Goal: Task Accomplishment & Management: Complete application form

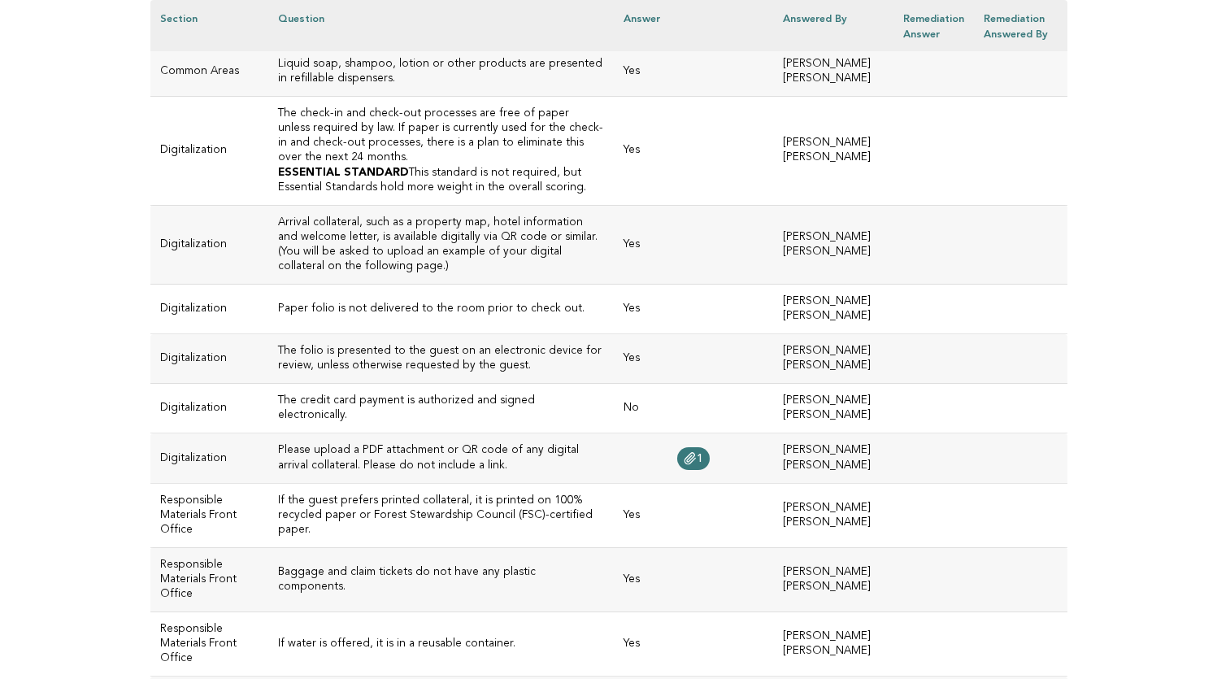
scroll to position [3328, 0]
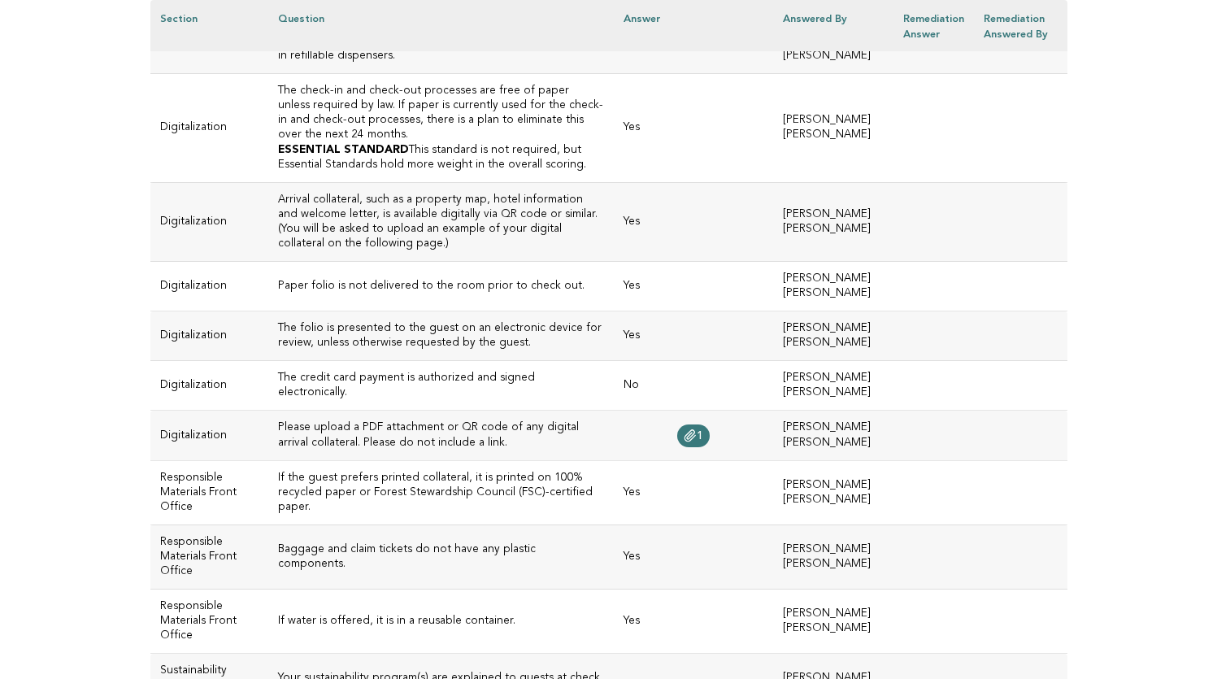
click at [446, 400] on h3 "The credit card payment is authorized and signed electronically." at bounding box center [441, 385] width 326 height 29
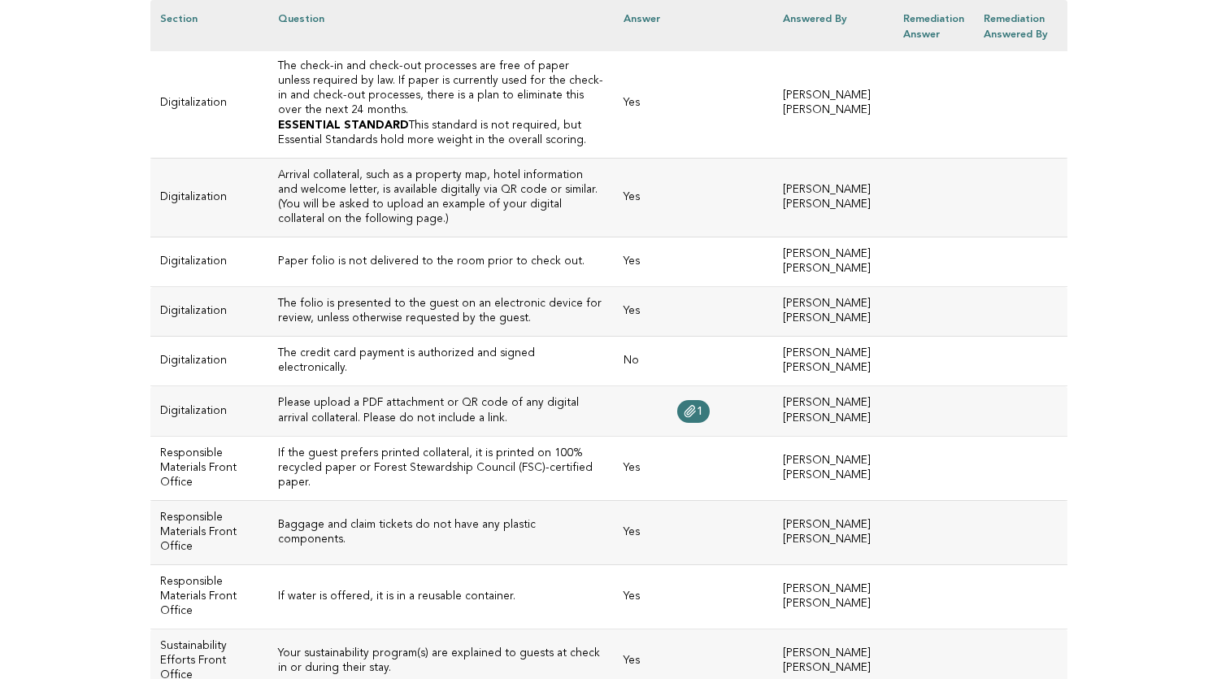
scroll to position [3399, 0]
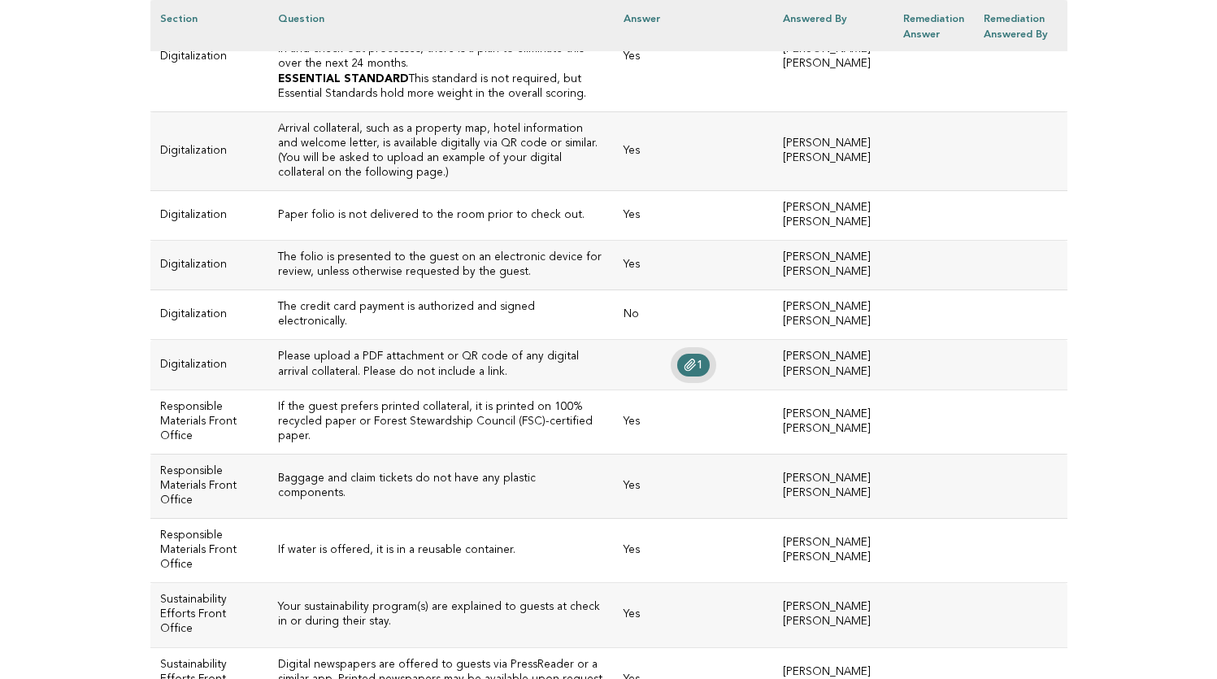
click at [697, 371] on span "1" at bounding box center [700, 364] width 7 height 11
click at [614, 390] on td "1" at bounding box center [693, 365] width 159 height 50
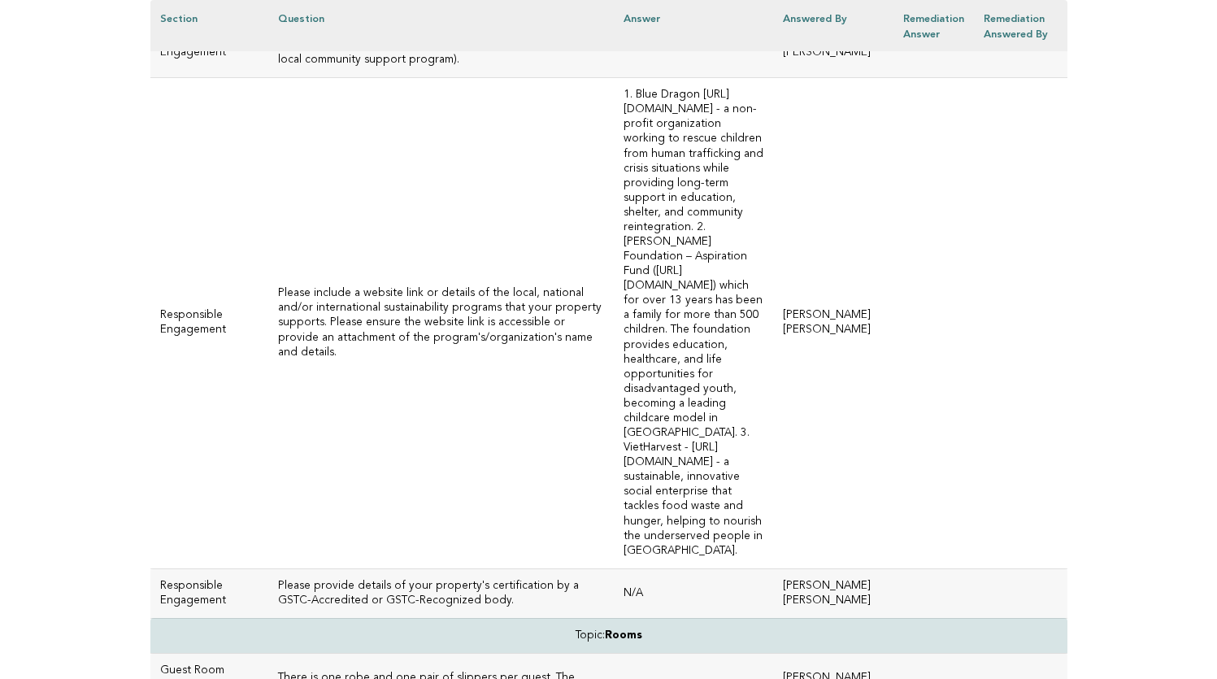
scroll to position [5028, 0]
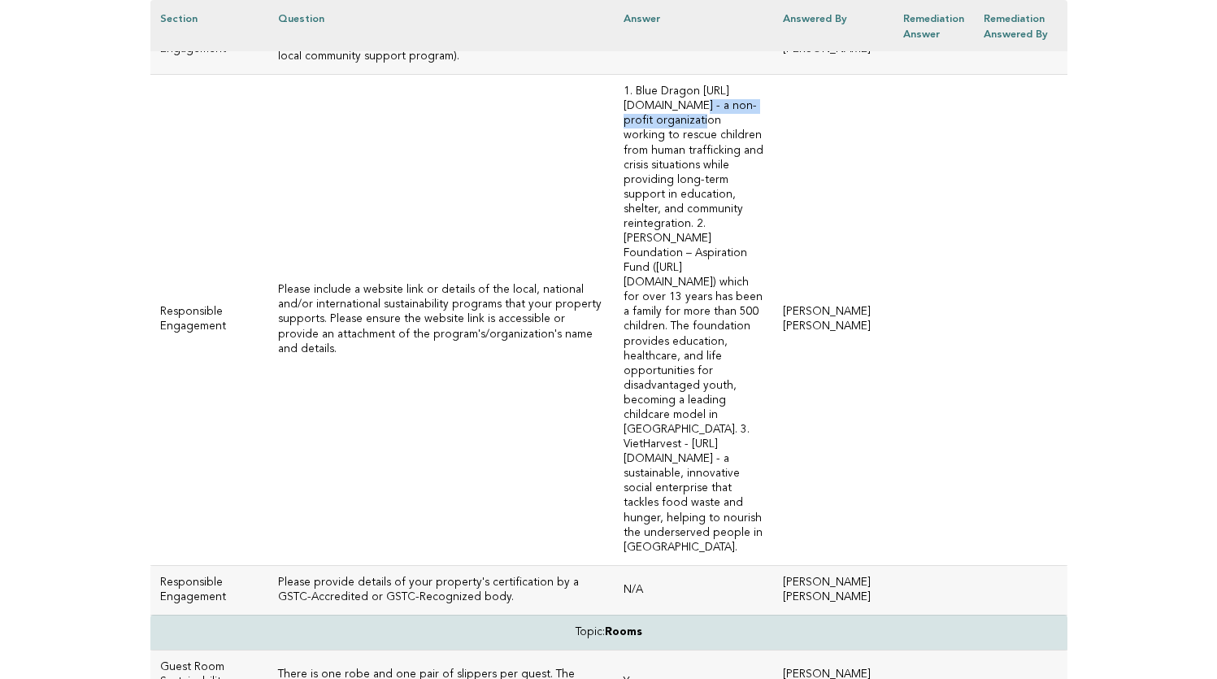
drag, startPoint x: 789, startPoint y: 250, endPoint x: 643, endPoint y: 253, distance: 145.6
click at [643, 253] on td "1. Blue Dragon https://www.bluedragon.org/ - a non-profit organization working …" at bounding box center [693, 320] width 159 height 491
copy td "https://www.bluedragon.org/"
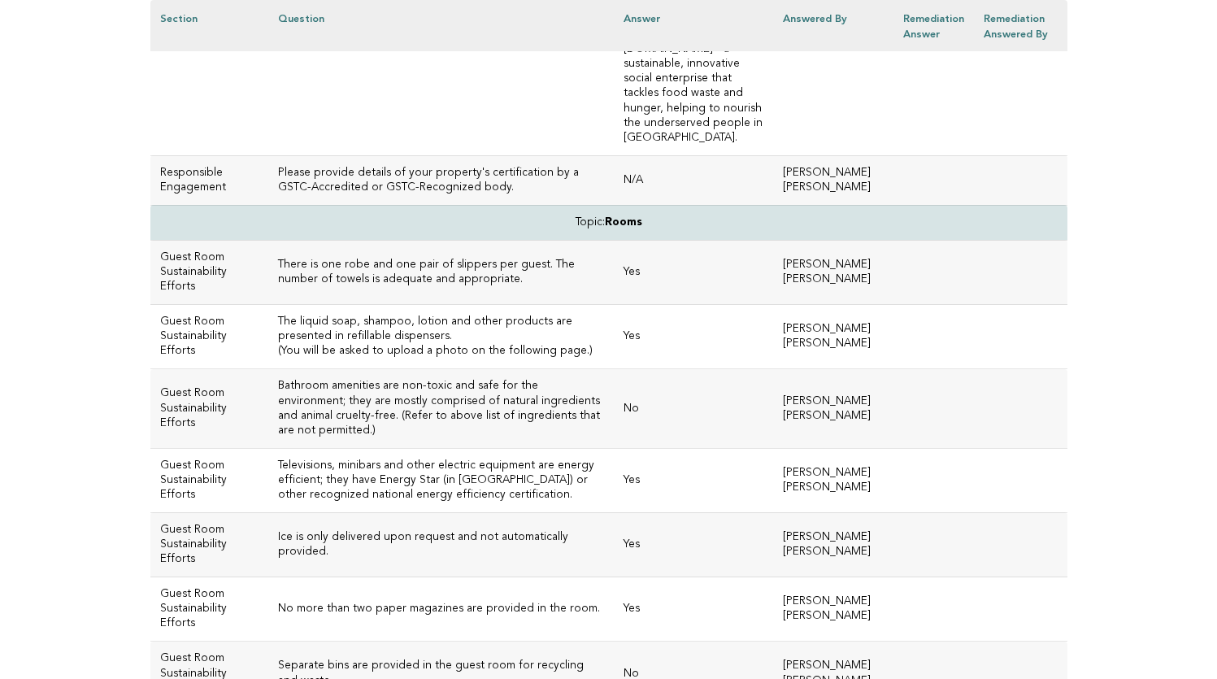
scroll to position [5443, 0]
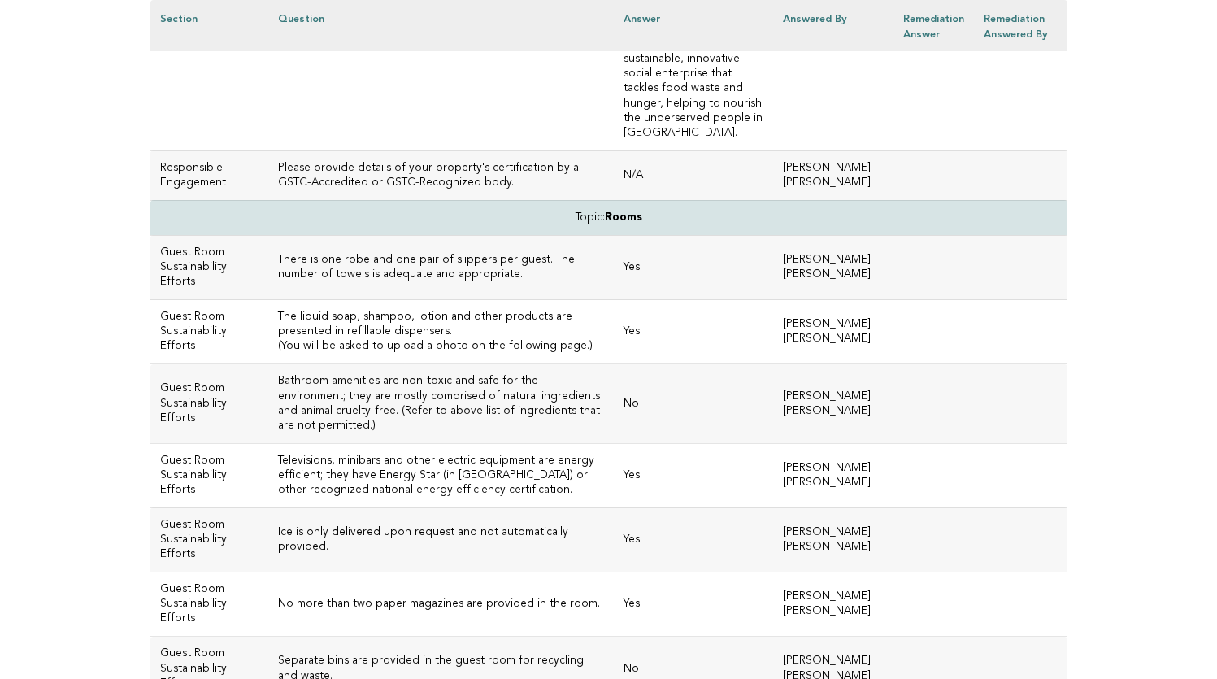
click at [442, 392] on h3 "Bathroom amenities are non-toxic and safe for the environment; they are mostly …" at bounding box center [441, 403] width 326 height 59
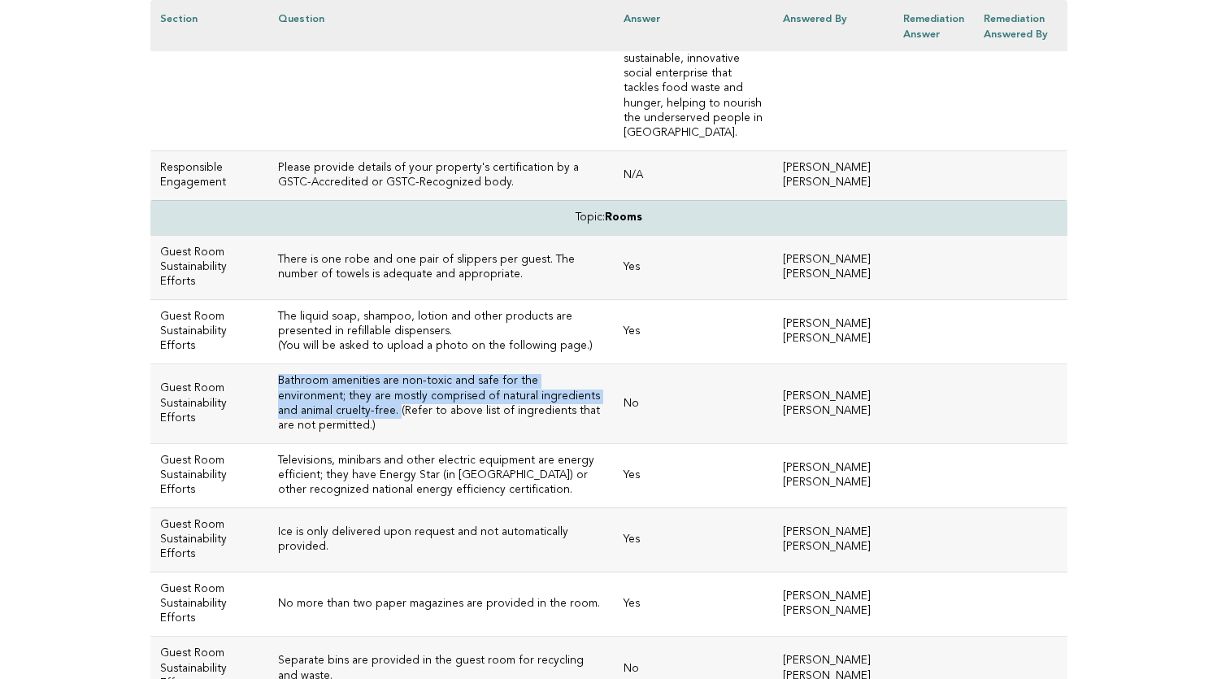
drag, startPoint x: 429, startPoint y: 378, endPoint x: 277, endPoint y: 335, distance: 157.3
click at [277, 364] on td "Bathroom amenities are non-toxic and safe for the environment; they are mostly …" at bounding box center [441, 403] width 346 height 79
copy h3 "Bathroom amenities are non-toxic and safe for the environment; they are mostly …"
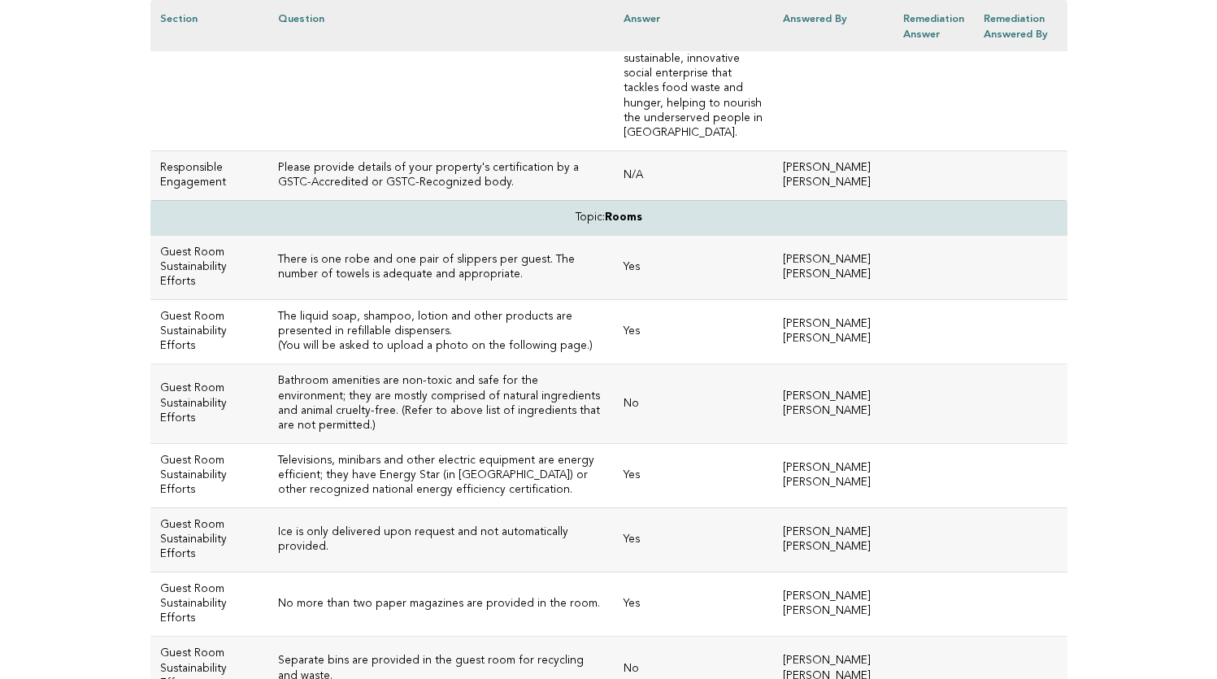
click at [614, 507] on td "Yes" at bounding box center [693, 539] width 159 height 64
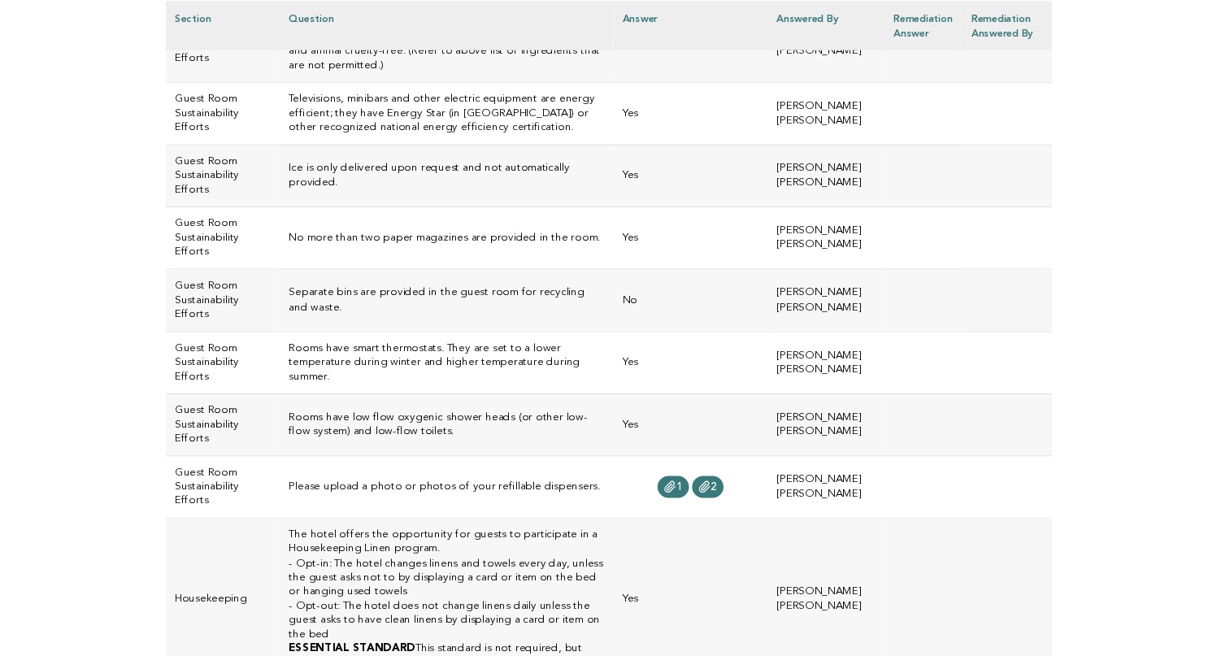
scroll to position [5806, 0]
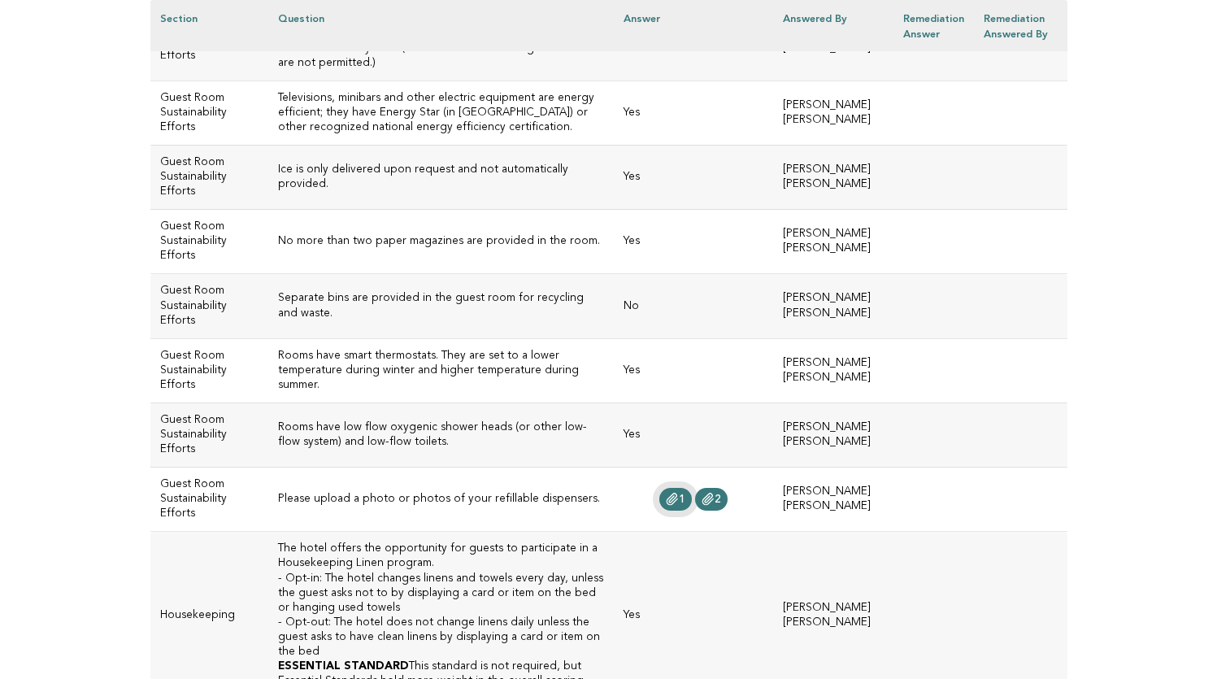
click at [679, 494] on span "1" at bounding box center [682, 499] width 7 height 11
click at [715, 494] on span "2" at bounding box center [718, 499] width 7 height 11
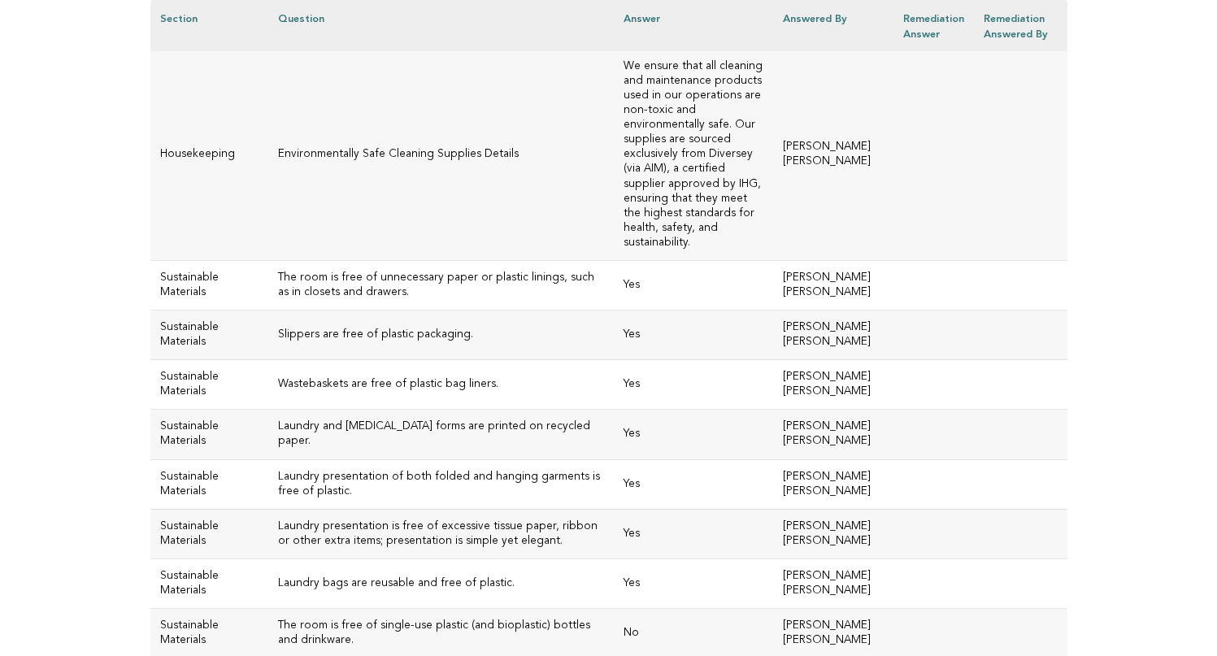
scroll to position [6935, 0]
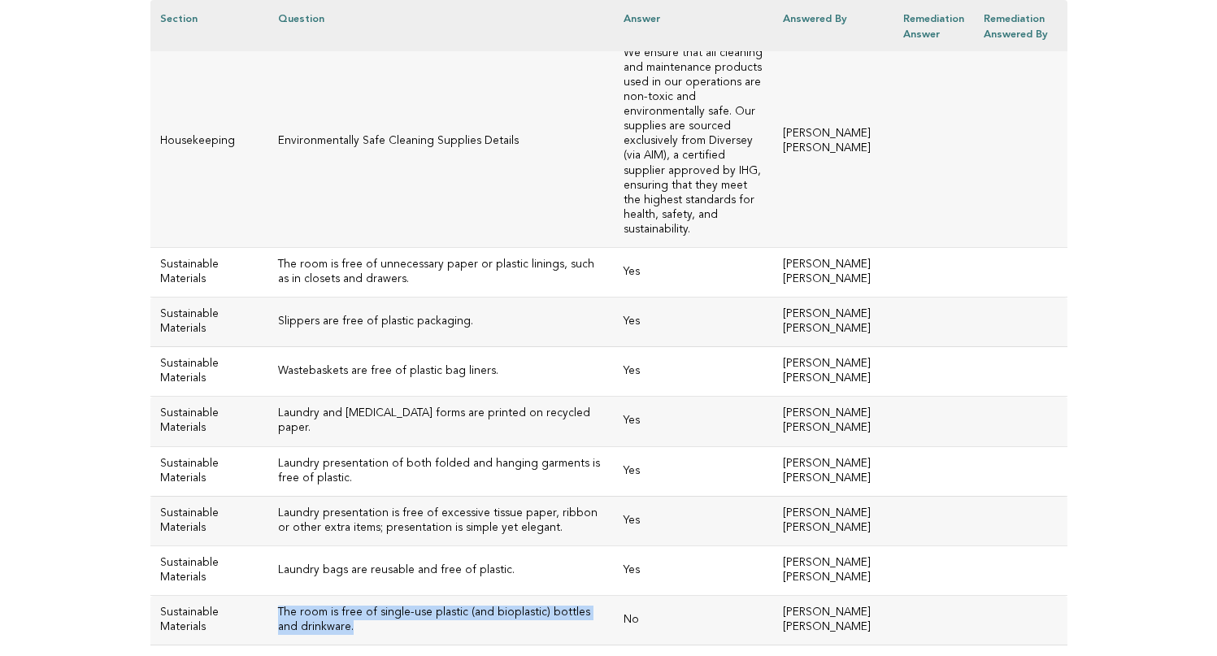
drag, startPoint x: 341, startPoint y: 551, endPoint x: 246, endPoint y: 533, distance: 95.9
click at [268, 596] on td "The room is free of single-use plastic (and bioplastic) bottles and drinkware." at bounding box center [441, 621] width 346 height 50
copy h3 "The room is free of single-use plastic (and bioplastic) bottles and drinkware."
click at [482, 596] on td "The room is free of single-use plastic (and bioplastic) bottles and drinkware." at bounding box center [441, 621] width 346 height 50
click at [479, 596] on td "The room is free of single-use plastic (and bioplastic) bottles and drinkware." at bounding box center [441, 621] width 346 height 50
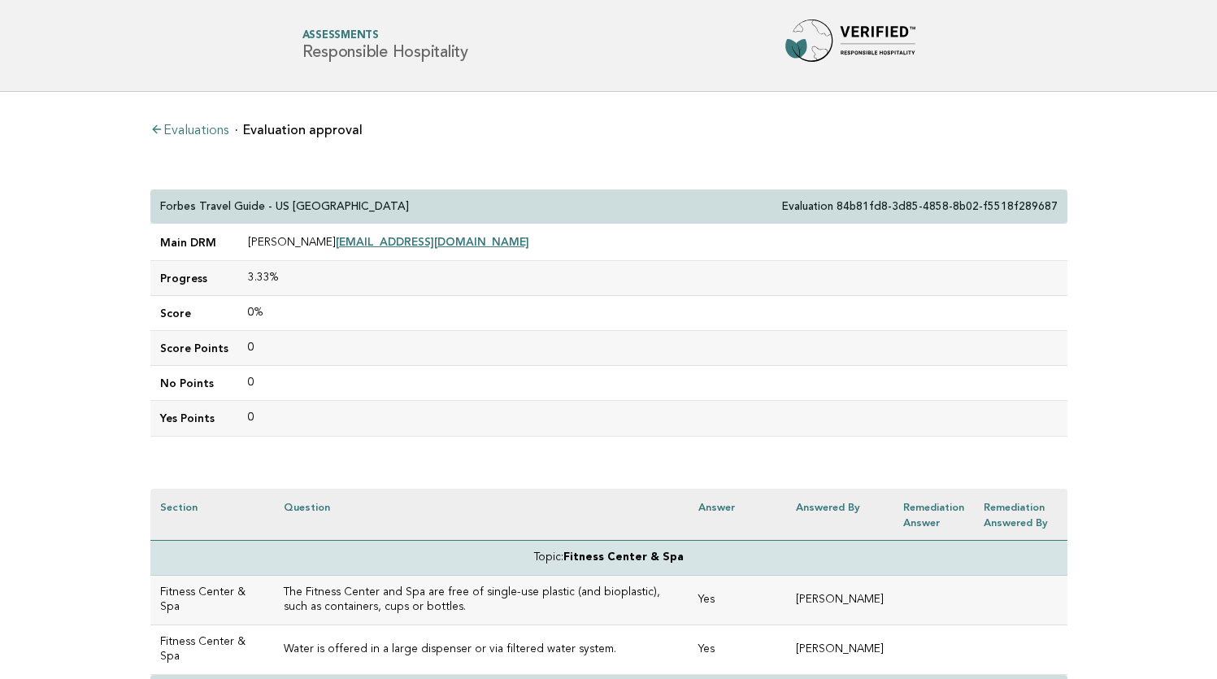
click at [213, 126] on link "Evaluations" at bounding box center [189, 130] width 78 height 13
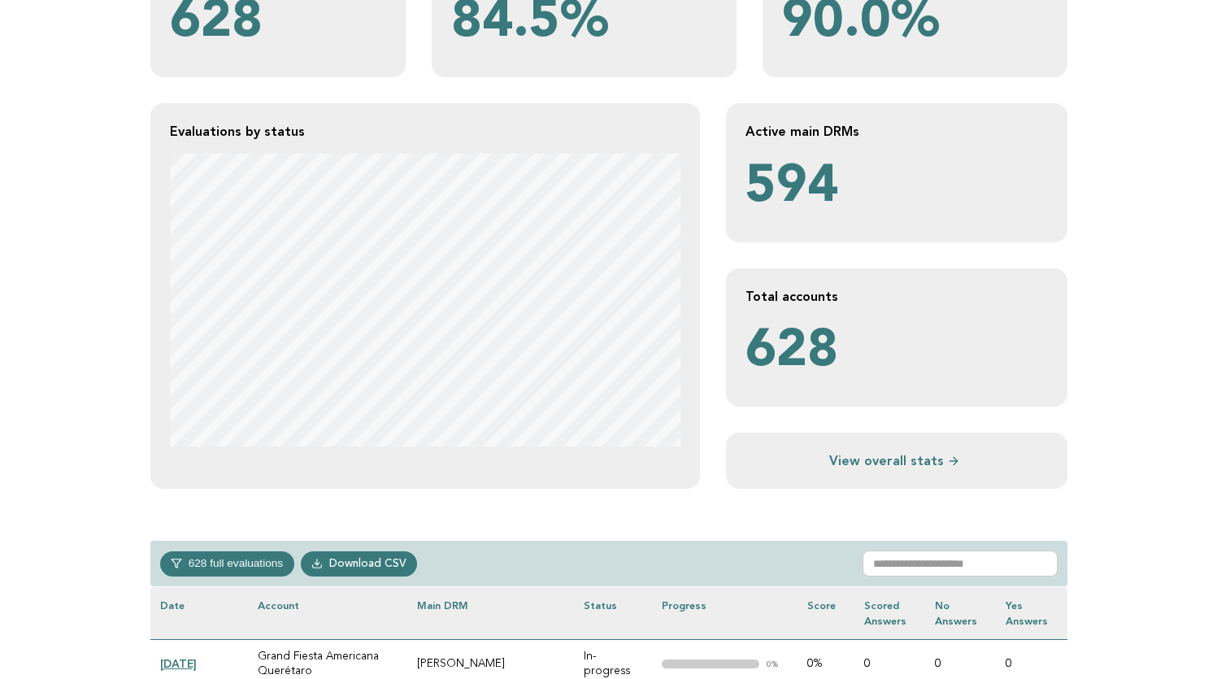
scroll to position [258, 0]
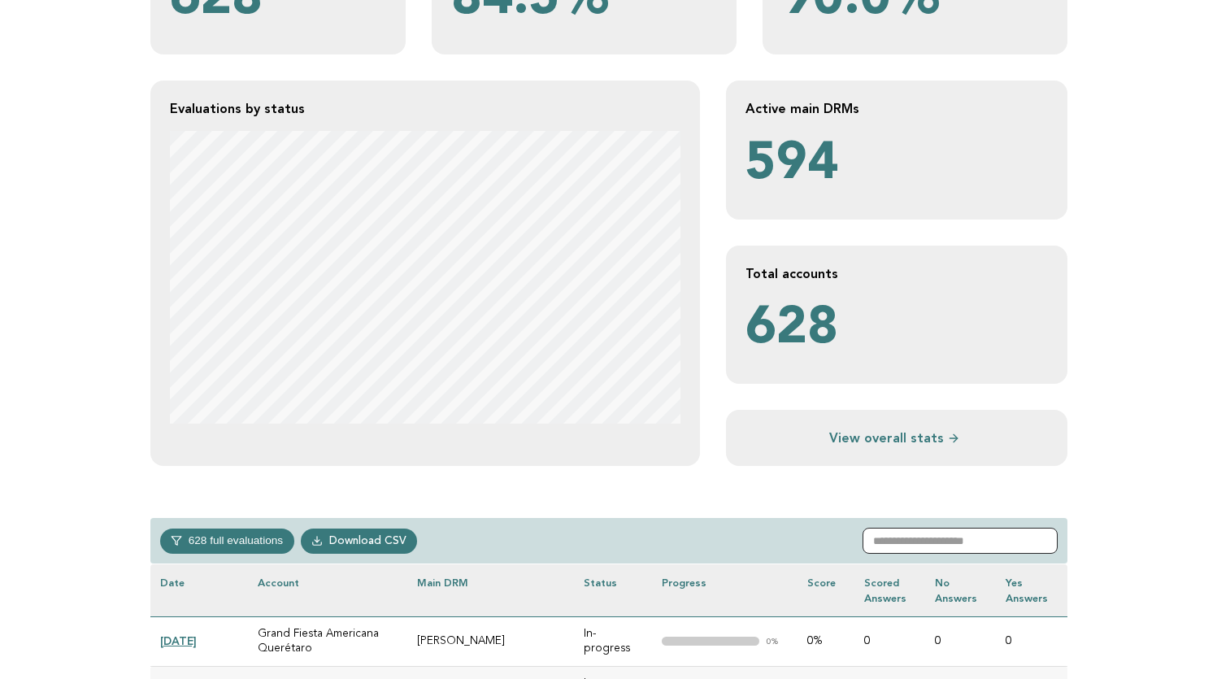
click at [939, 540] on input "text" at bounding box center [960, 541] width 195 height 26
paste input "**********"
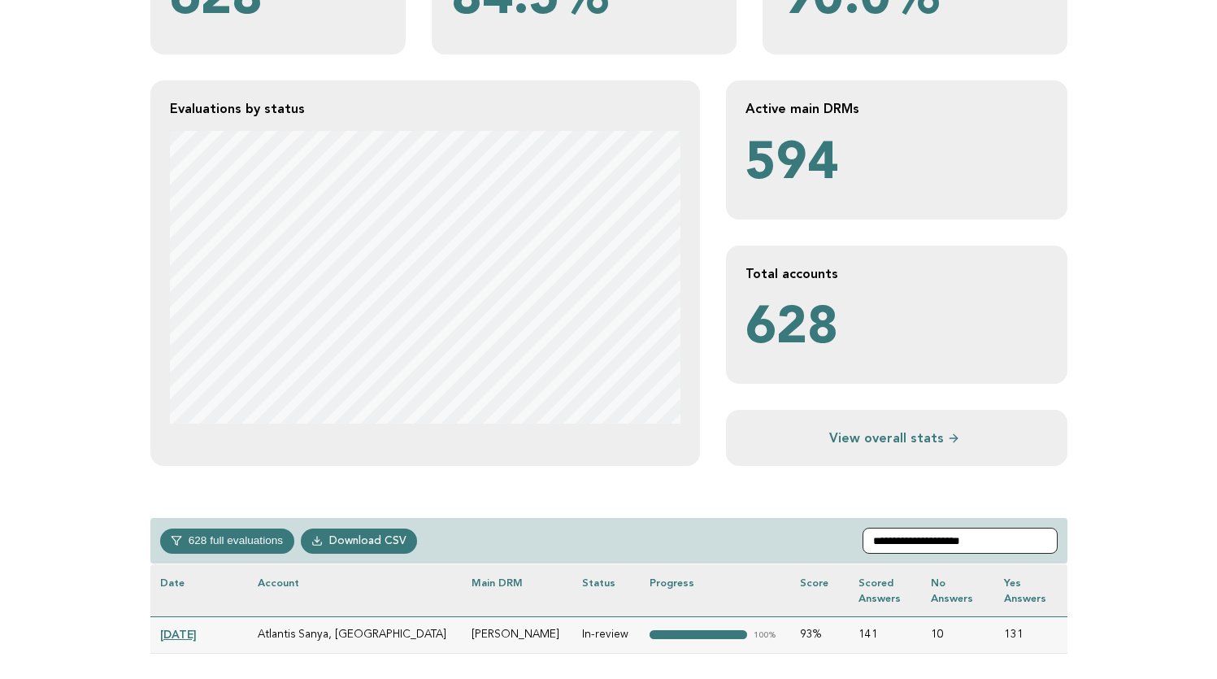
type input "**********"
click at [187, 628] on link "[DATE]" at bounding box center [178, 634] width 37 height 13
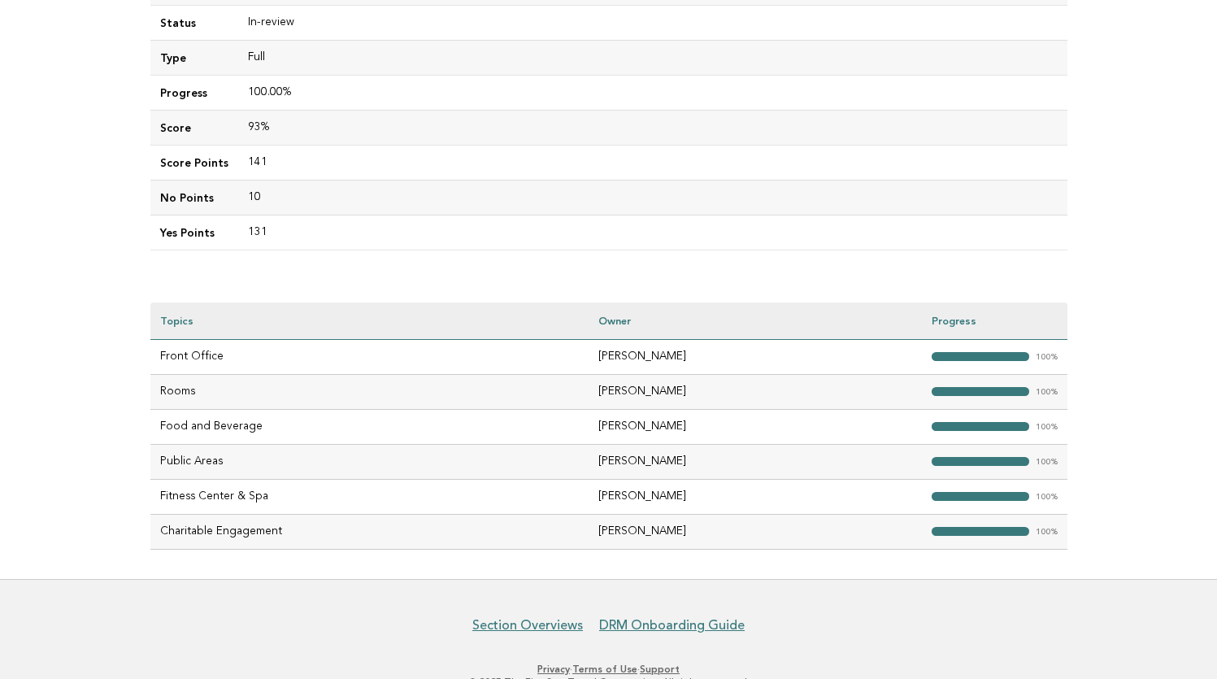
scroll to position [341, 0]
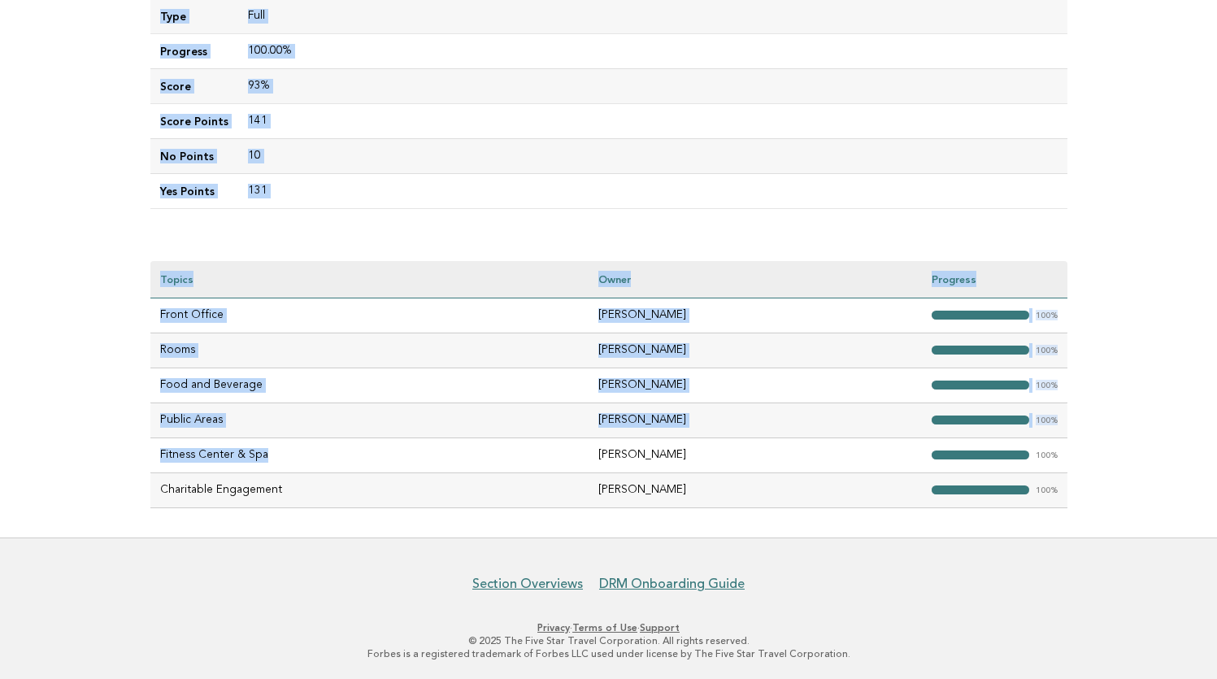
drag, startPoint x: 159, startPoint y: 206, endPoint x: 623, endPoint y: 463, distance: 530.0
click at [623, 463] on div "Evaluations Evaluation details Evaluation 11c4f6cc-a89e-4037-ae6e-9e87561a48b5 …" at bounding box center [608, 144] width 943 height 786
click at [882, 273] on th "Owner" at bounding box center [755, 279] width 333 height 37
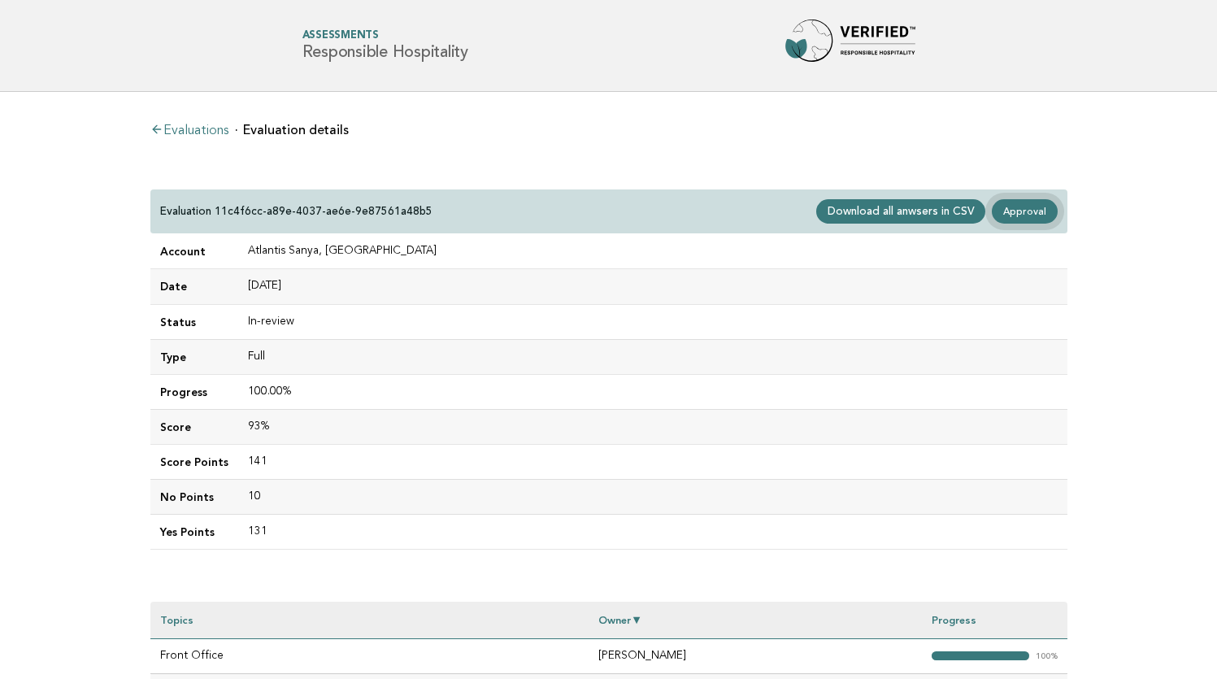
scroll to position [0, 0]
click at [1032, 207] on link "Approval" at bounding box center [1024, 211] width 65 height 24
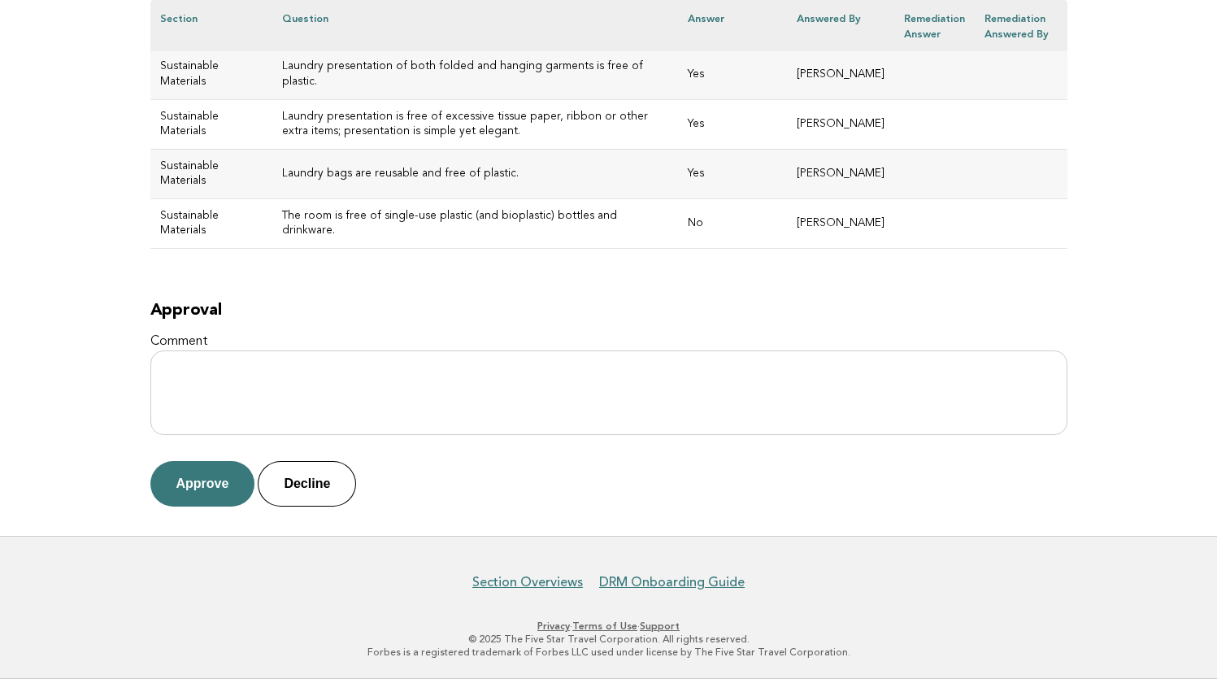
scroll to position [10916, 0]
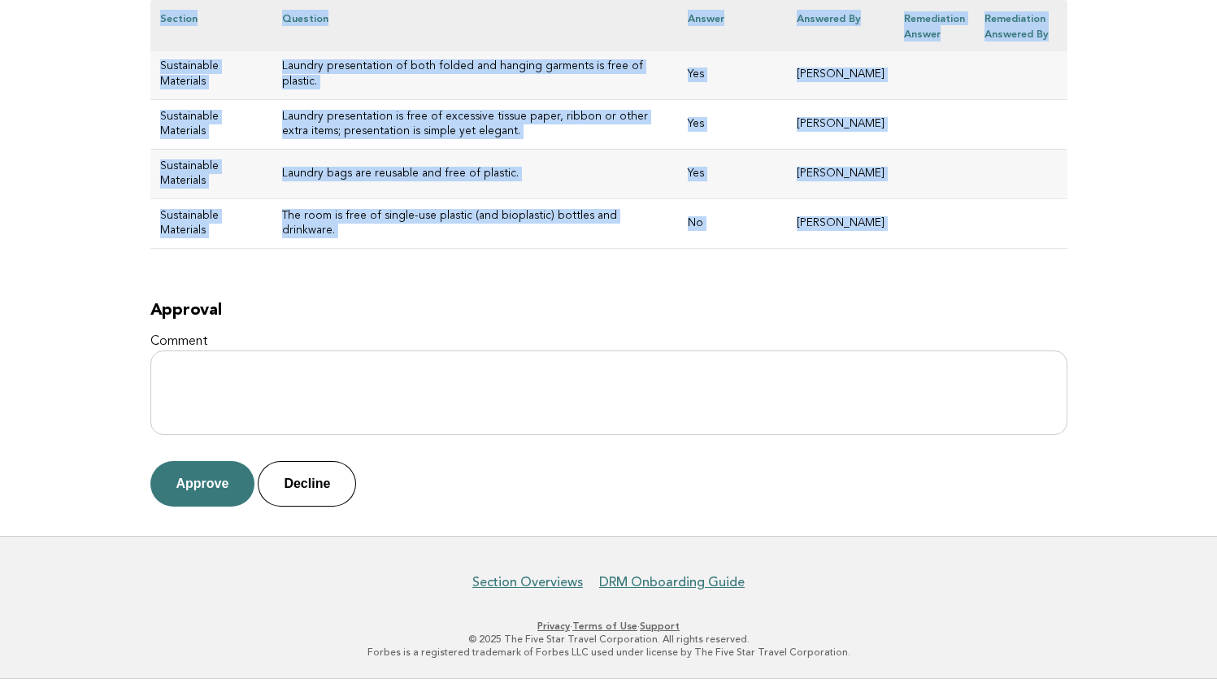
drag, startPoint x: 155, startPoint y: 201, endPoint x: 681, endPoint y: 266, distance: 529.4
copy div "Atlantis Sanya, [GEOGRAPHIC_DATA] Evaluation 11c4f6cc-a89e-4037-ae6e-9e87561a48…"
click at [207, 486] on button "Approve" at bounding box center [202, 484] width 105 height 46
